Goal: Task Accomplishment & Management: Manage account settings

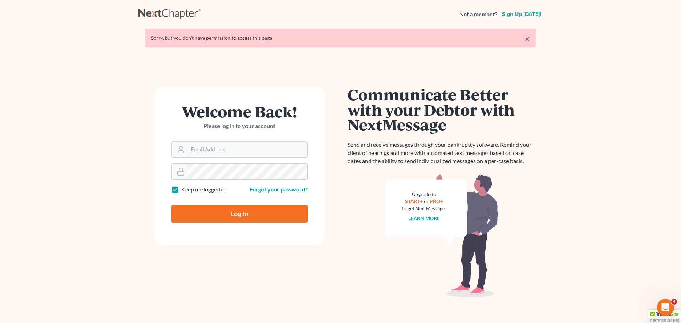
type input "alan@bulielaw.com"
click at [231, 215] on input "Log In" at bounding box center [239, 214] width 136 height 18
type input "Thinking..."
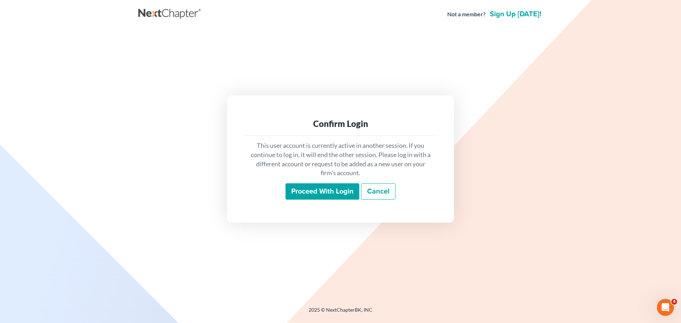
click at [318, 192] on input "Proceed with login" at bounding box center [322, 191] width 74 height 16
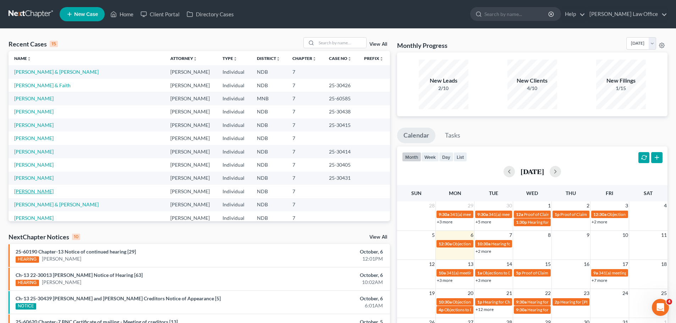
click at [16, 190] on link "[PERSON_NAME]" at bounding box center [33, 191] width 39 height 6
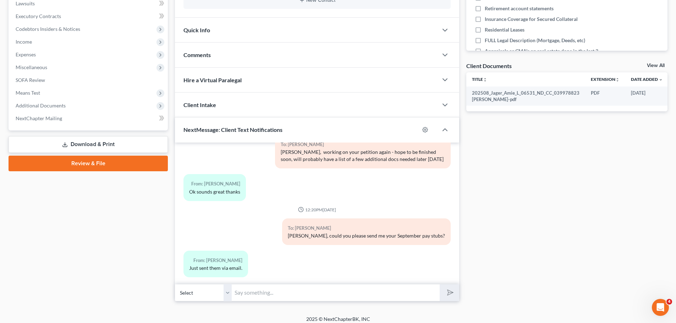
scroll to position [210, 0]
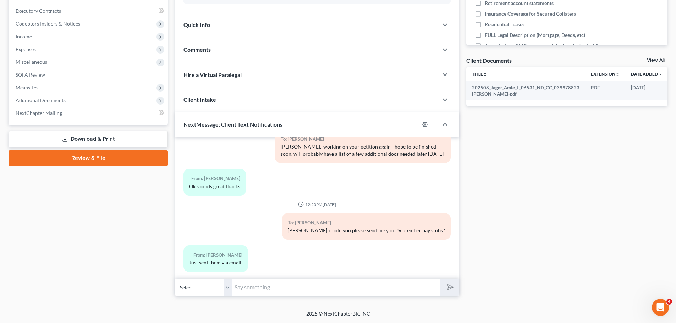
click at [248, 283] on input "text" at bounding box center [336, 287] width 208 height 17
type input "[PERSON_NAME], can we zoom for a bit?"
click at [453, 287] on icon "submit" at bounding box center [449, 287] width 10 height 10
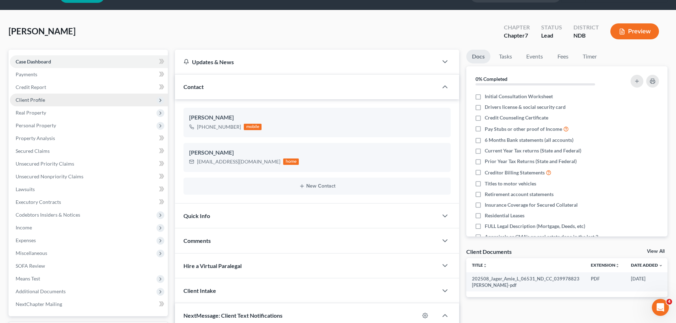
scroll to position [0, 0]
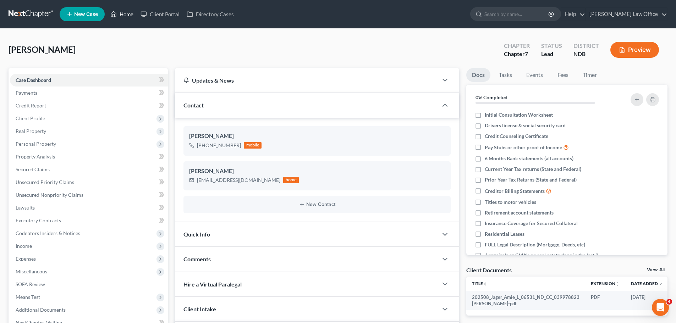
click at [126, 13] on link "Home" at bounding box center [122, 14] width 30 height 13
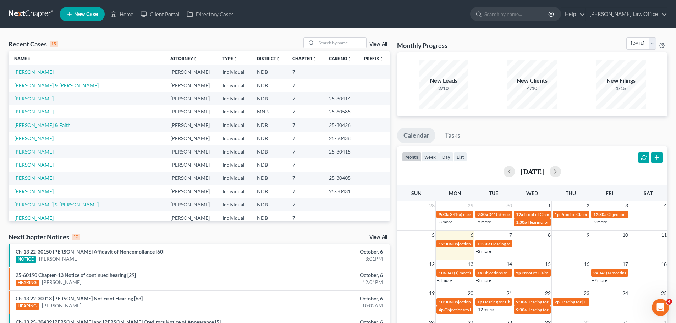
click at [33, 70] on link "[PERSON_NAME]" at bounding box center [33, 72] width 39 height 6
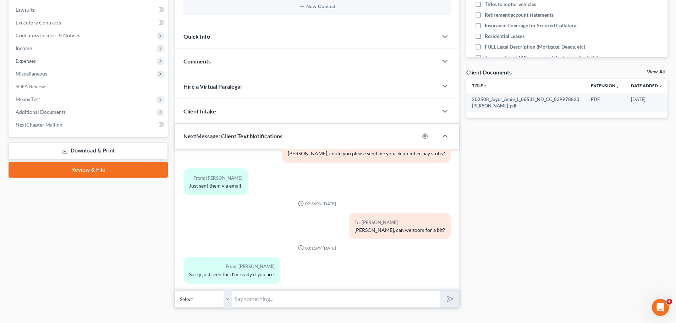
scroll to position [210, 0]
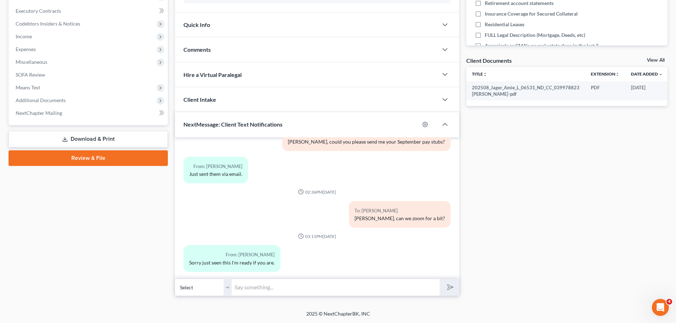
click at [255, 284] on input "text" at bounding box center [336, 287] width 208 height 17
type input "That's OK. I am in [GEOGRAPHIC_DATA] now"
click at [439, 279] on button "submit" at bounding box center [449, 287] width 20 height 17
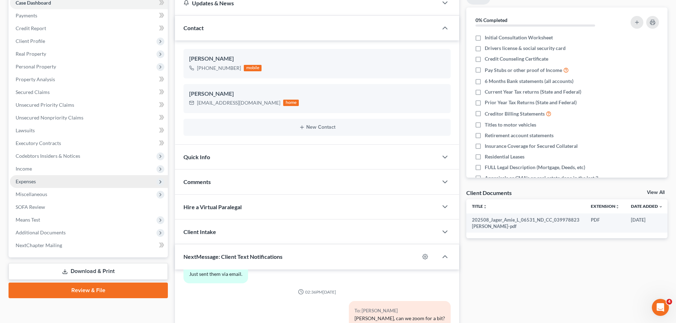
scroll to position [0, 0]
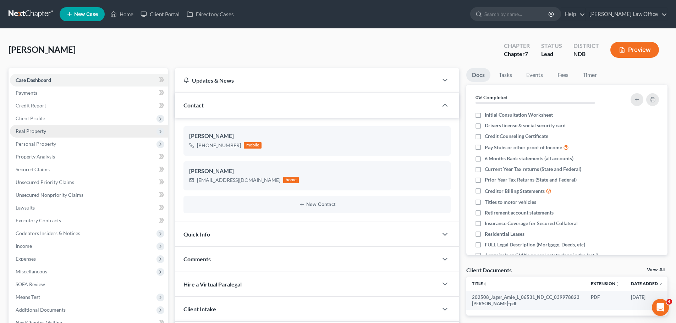
click at [35, 130] on span "Real Property" at bounding box center [31, 131] width 31 height 6
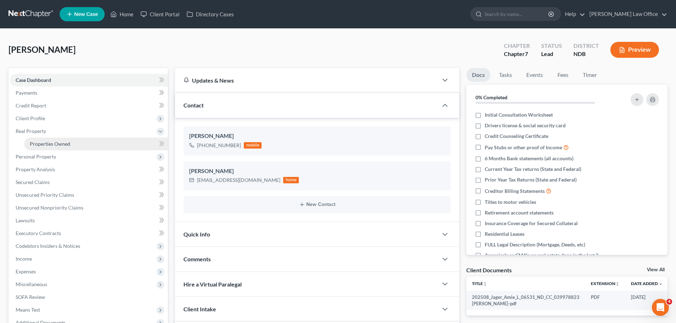
click at [48, 143] on span "Properties Owned" at bounding box center [50, 144] width 40 height 6
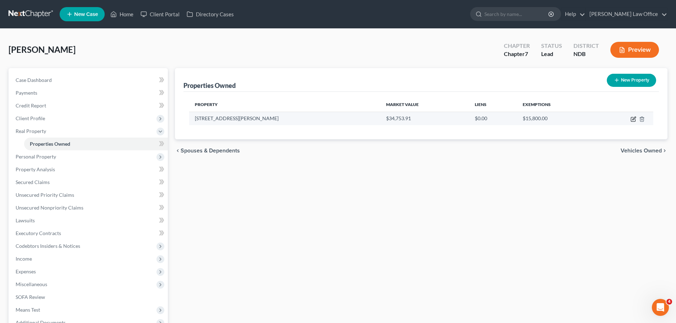
click at [631, 120] on icon "button" at bounding box center [633, 119] width 4 height 4
select select "23"
select select "81"
select select "0"
select select "7"
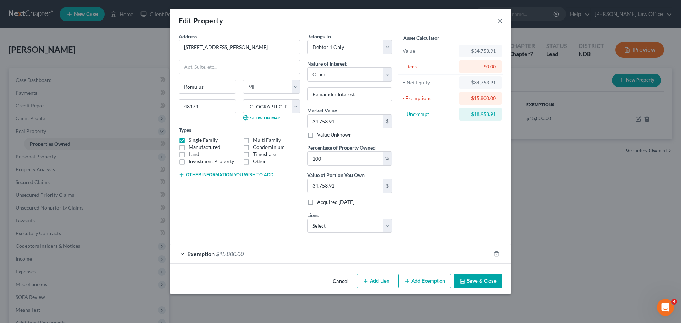
drag, startPoint x: 501, startPoint y: 21, endPoint x: 515, endPoint y: 20, distance: 13.8
click at [509, 21] on div "Edit Property ×" at bounding box center [340, 21] width 340 height 24
drag, startPoint x: 501, startPoint y: 18, endPoint x: 508, endPoint y: 21, distance: 7.5
click at [505, 19] on div "Edit Property ×" at bounding box center [340, 21] width 340 height 24
click at [500, 21] on button "×" at bounding box center [499, 20] width 5 height 9
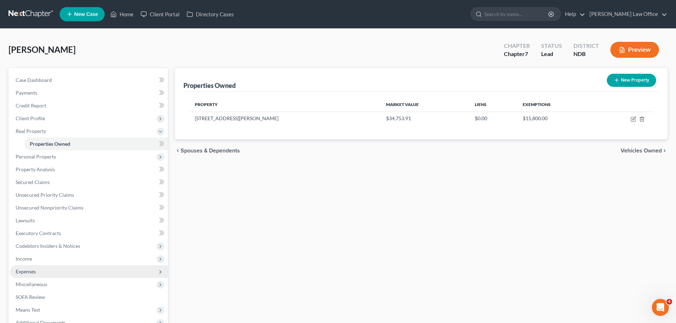
click at [29, 273] on span "Expenses" at bounding box center [26, 271] width 20 height 6
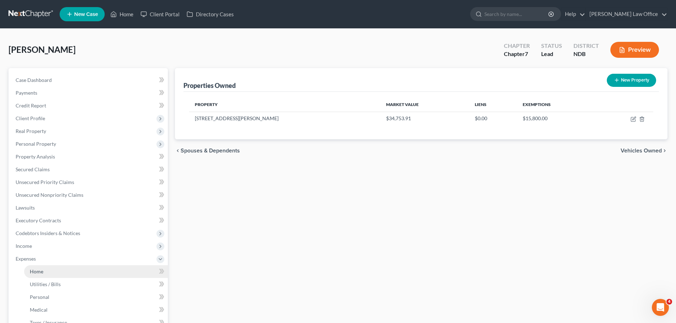
click at [33, 273] on span "Home" at bounding box center [36, 271] width 13 height 6
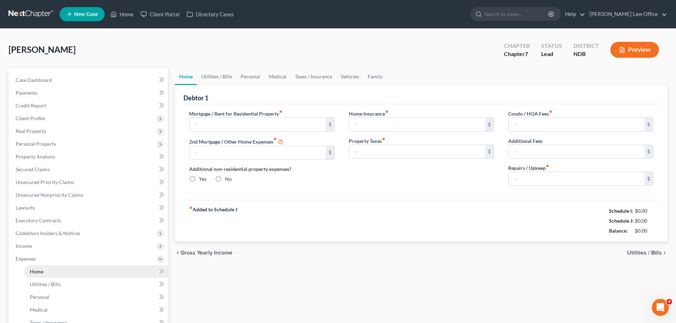
type input "1,100.00"
type input "0.00"
radio input "true"
type input "20.00"
type input "0.00"
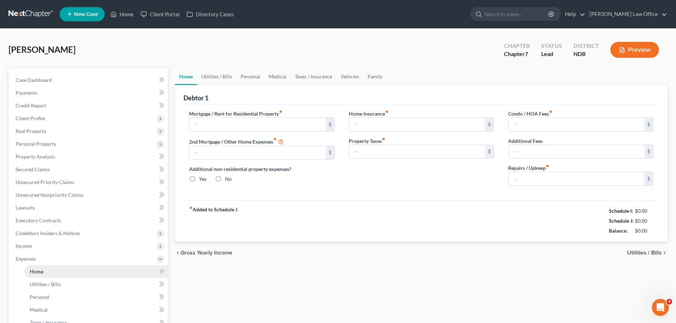
type input "0.00"
type input "50.00"
click at [646, 254] on span "Utilities / Bills" at bounding box center [644, 253] width 35 height 6
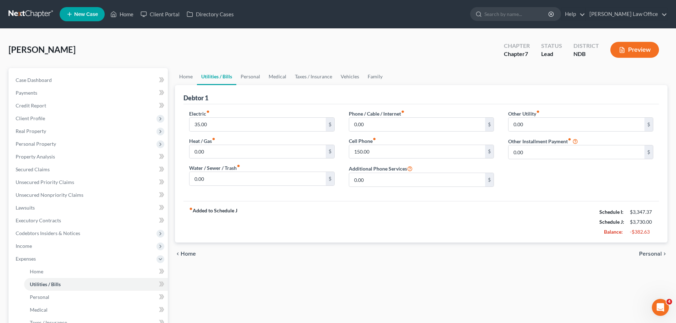
click at [650, 254] on span "Personal" at bounding box center [650, 254] width 23 height 6
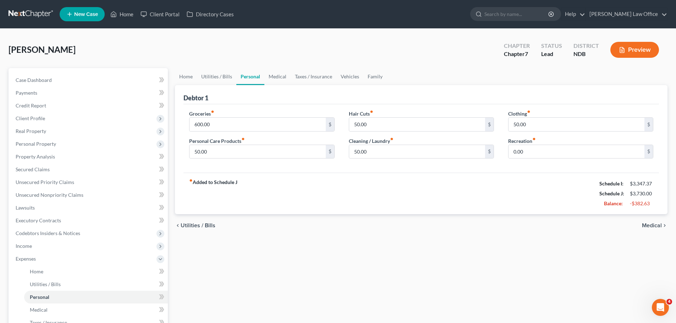
click at [651, 226] on span "Medical" at bounding box center [652, 226] width 20 height 6
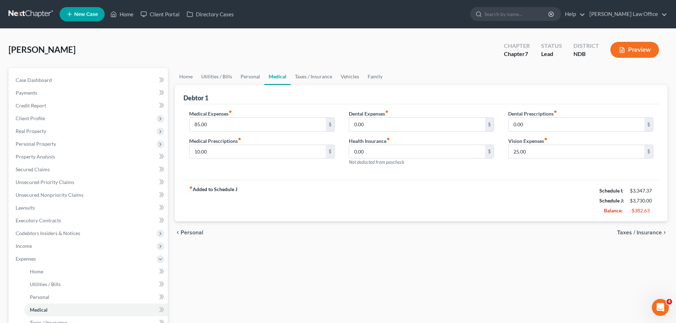
click at [640, 232] on span "Taxes / Insurance" at bounding box center [639, 233] width 45 height 6
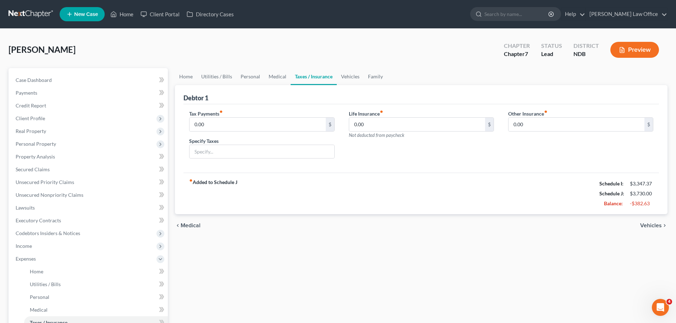
click at [657, 225] on span "Vehicles" at bounding box center [651, 226] width 22 height 6
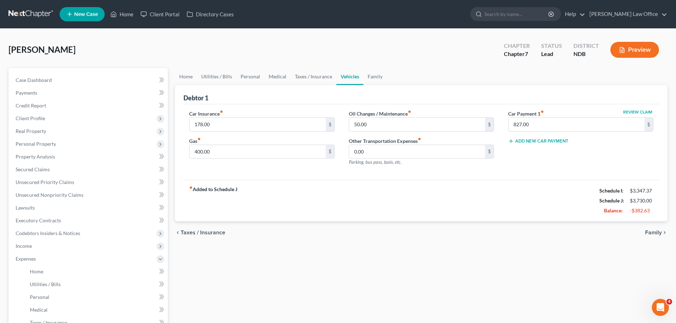
click at [653, 233] on span "Family" at bounding box center [653, 233] width 17 height 6
